Goal: Transaction & Acquisition: Purchase product/service

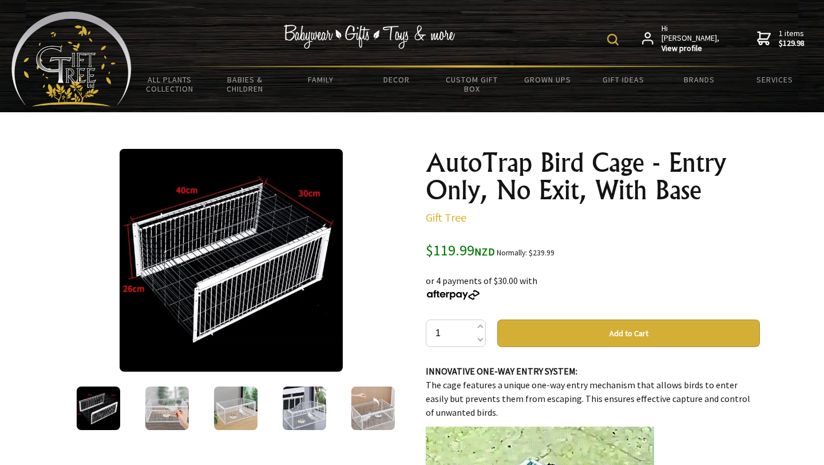
click at [779, 39] on strong "$129.98" at bounding box center [792, 43] width 26 height 10
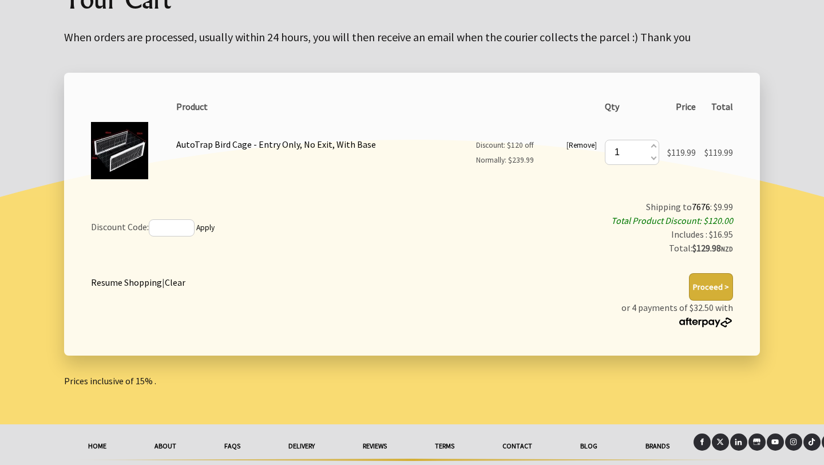
scroll to position [159, 0]
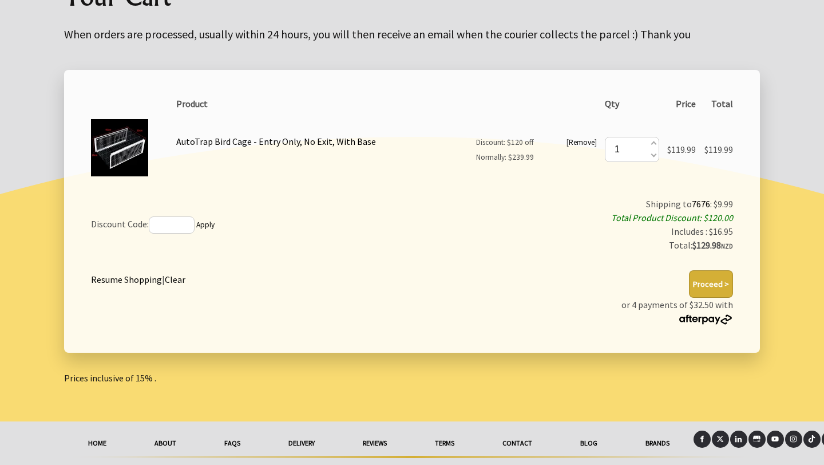
click at [715, 282] on button "Proceed >" at bounding box center [711, 283] width 44 height 27
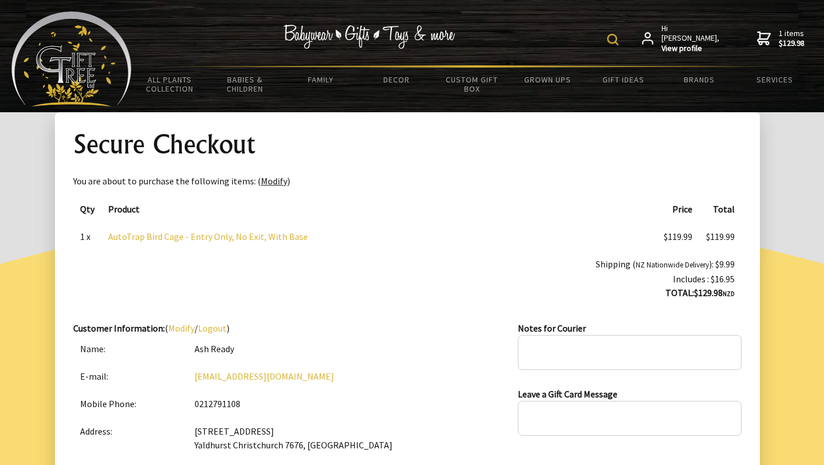
click at [619, 40] on img at bounding box center [612, 39] width 11 height 11
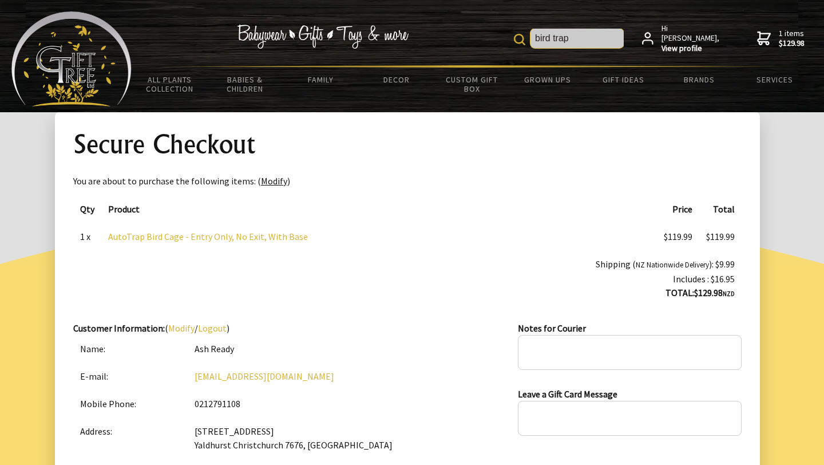
type input "bird trap"
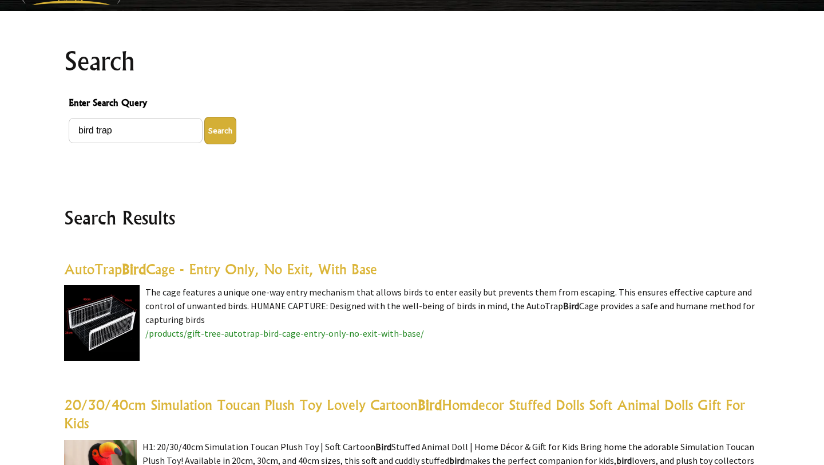
scroll to position [102, 0]
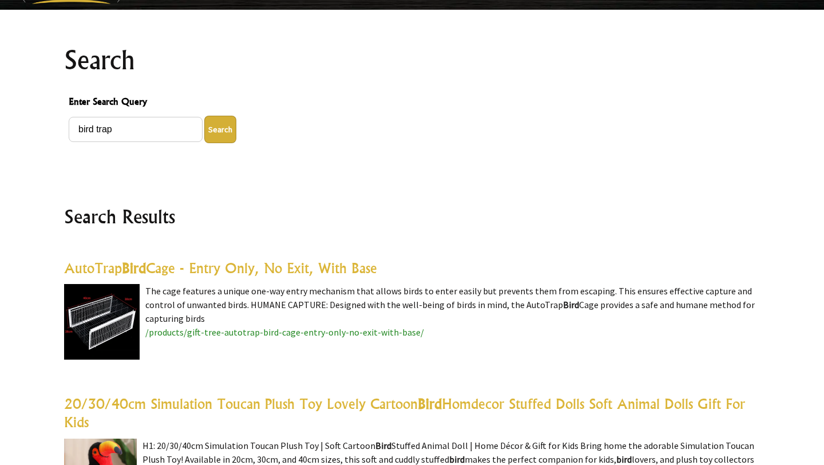
click at [124, 302] on img at bounding box center [102, 322] width 76 height 76
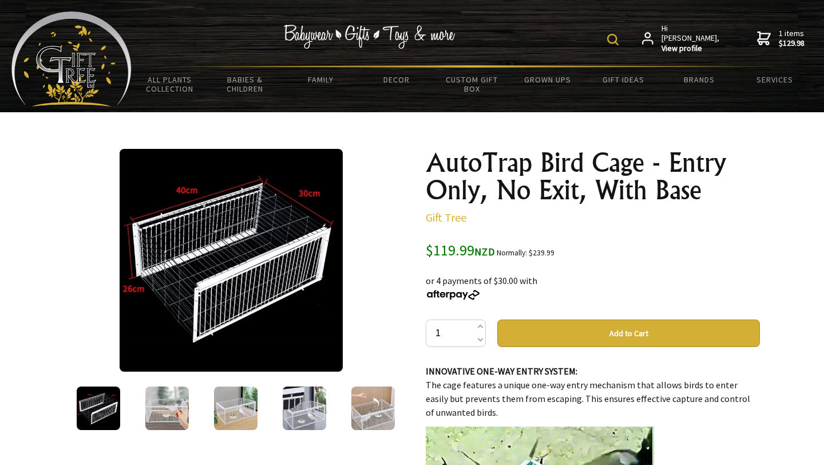
click at [789, 38] on strong "$129.98" at bounding box center [792, 43] width 26 height 10
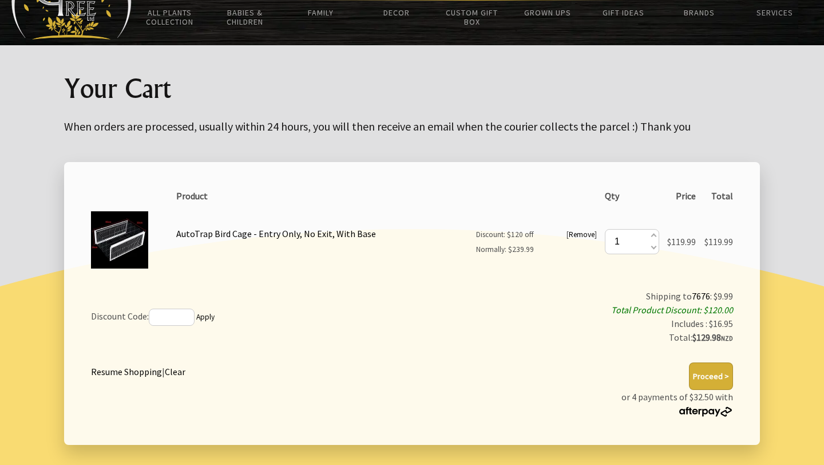
scroll to position [188, 0]
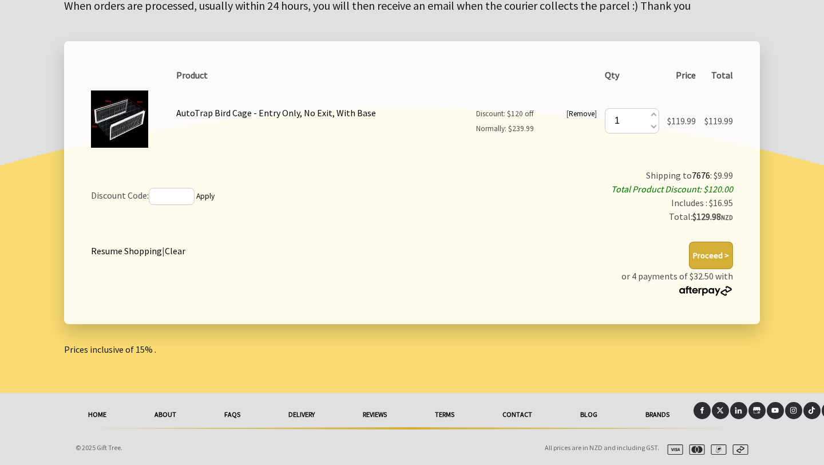
click at [714, 251] on button "Proceed >" at bounding box center [711, 255] width 44 height 27
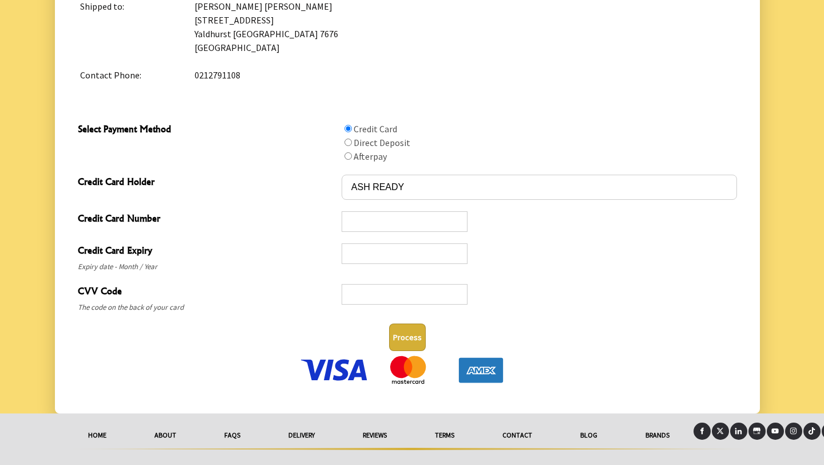
scroll to position [513, 0]
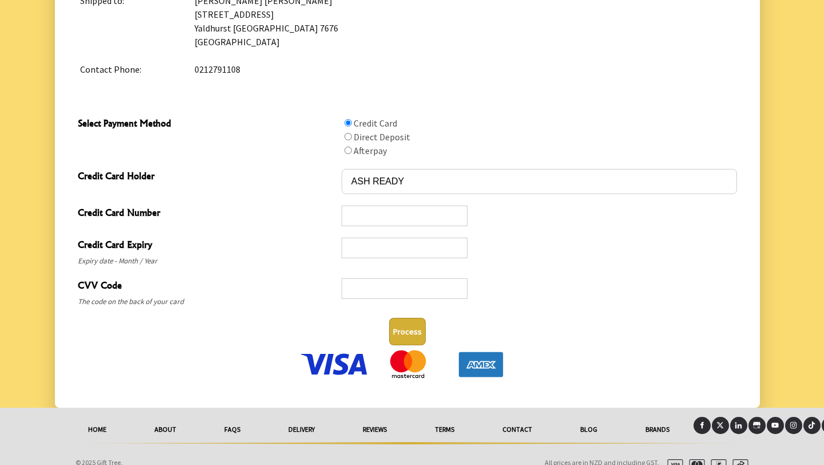
click at [560, 259] on div at bounding box center [540, 251] width 396 height 31
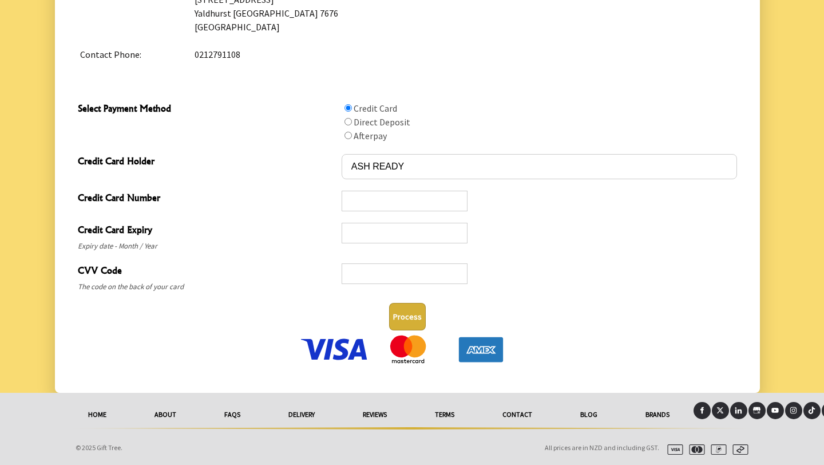
click at [338, 354] on img at bounding box center [335, 349] width 72 height 29
click at [399, 267] on div at bounding box center [405, 273] width 126 height 21
click at [411, 314] on button "Process" at bounding box center [407, 316] width 37 height 27
